Goal: Task Accomplishment & Management: Complete application form

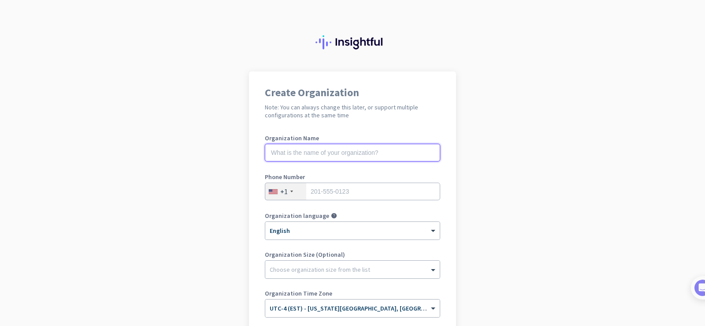
click at [344, 149] on input "text" at bounding box center [352, 153] width 175 height 18
type input "G"
paste input "SIXtheCAT@337"
drag, startPoint x: 323, startPoint y: 154, endPoint x: 176, endPoint y: 143, distance: 147.2
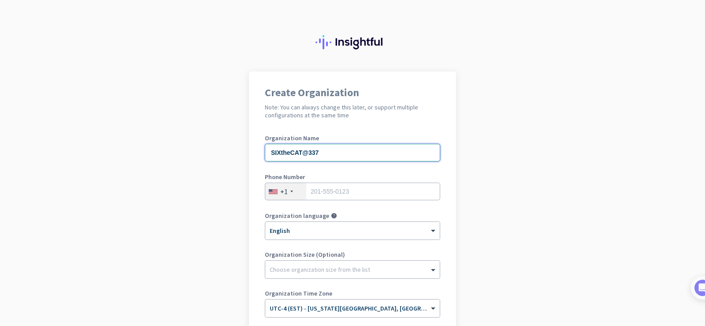
click at [176, 143] on app-onboarding-organization "Create Organization Note: You can always change this later, or support multiple…" at bounding box center [352, 262] width 705 height 382
type input "Genocom"
type input "6463696564"
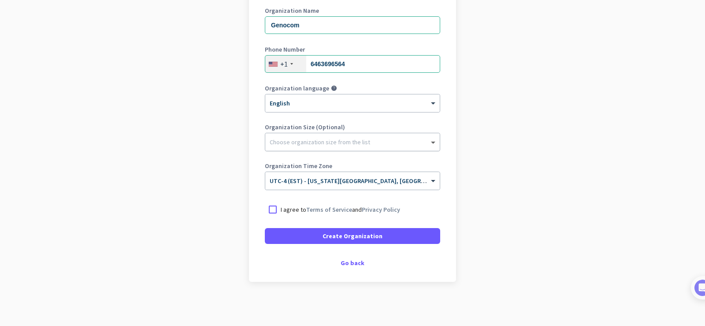
click at [432, 142] on span at bounding box center [434, 142] width 11 height 9
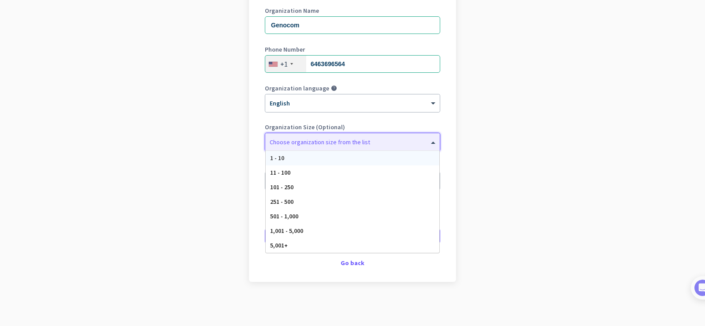
click at [267, 156] on div "1 - 10" at bounding box center [353, 158] width 174 height 15
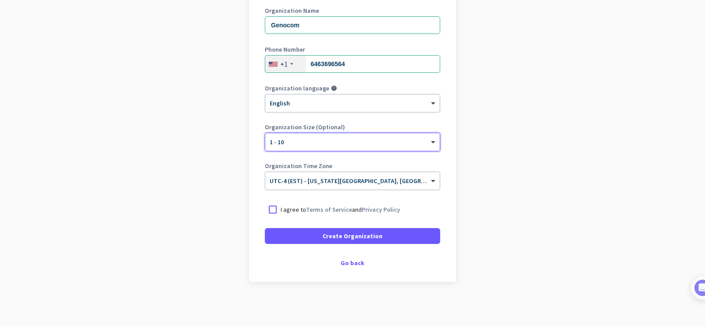
drag, startPoint x: 267, startPoint y: 208, endPoint x: 275, endPoint y: 219, distance: 13.2
click at [268, 208] on div at bounding box center [273, 209] width 16 height 16
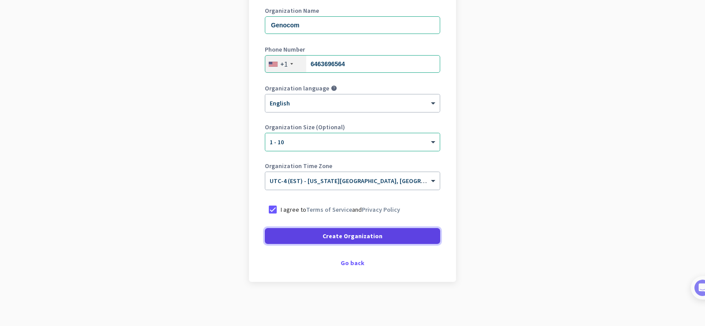
click at [346, 237] on span "Create Organization" at bounding box center [353, 235] width 60 height 9
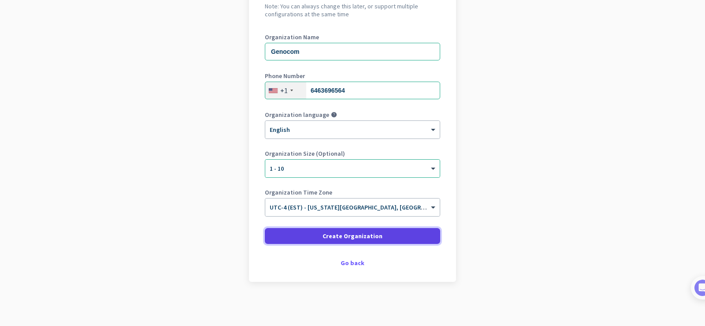
scroll to position [101, 0]
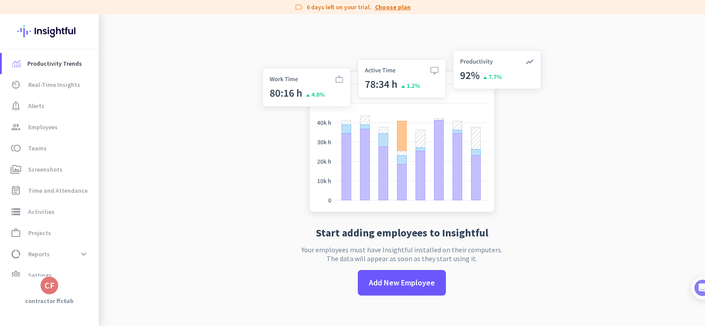
click at [387, 6] on link "Choose plan" at bounding box center [393, 7] width 36 height 9
